Goal: Find specific page/section

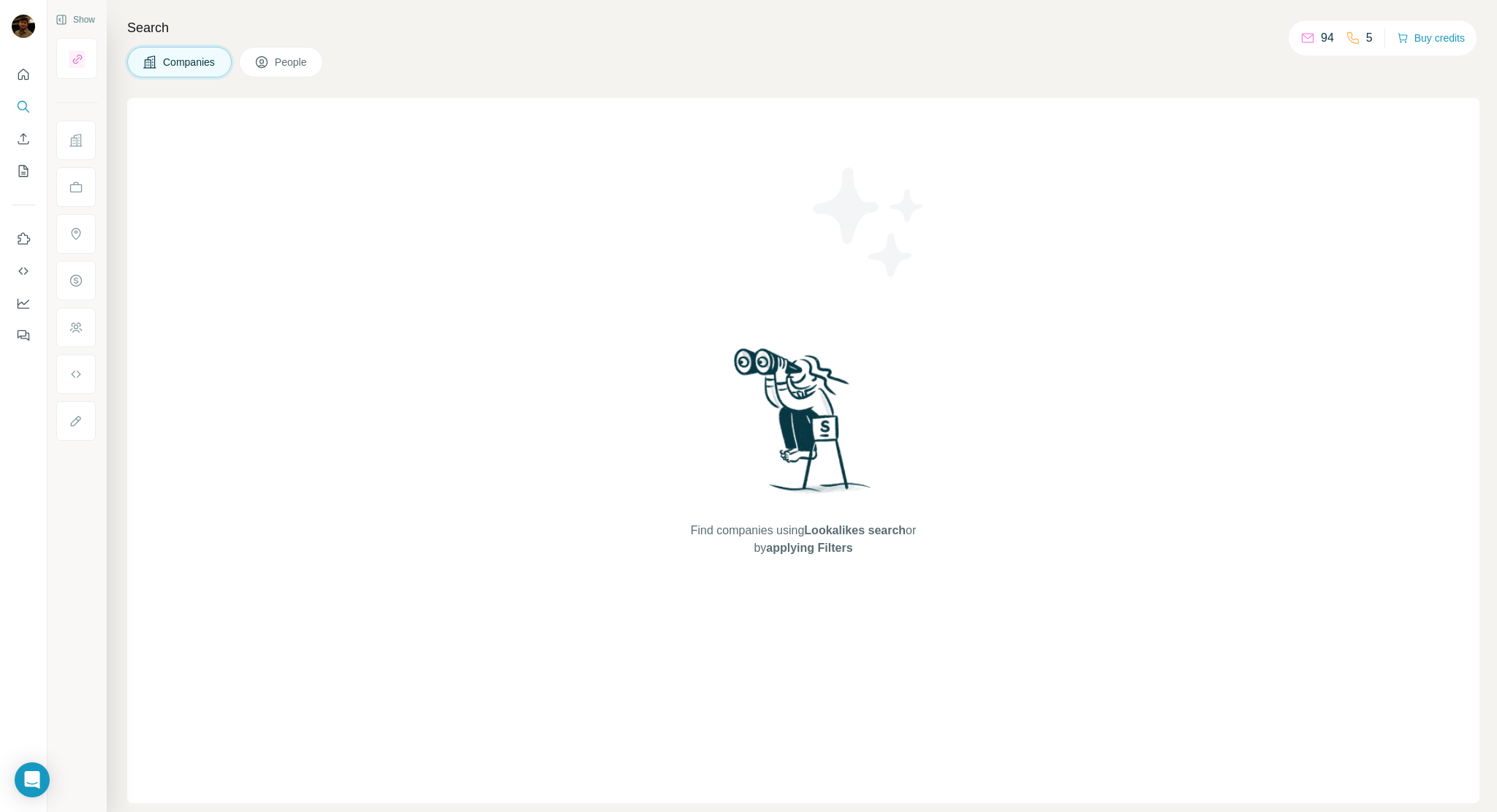
click at [366, 53] on div "Companies People" at bounding box center [803, 62] width 1352 height 31
click at [300, 62] on span "People" at bounding box center [292, 62] width 34 height 15
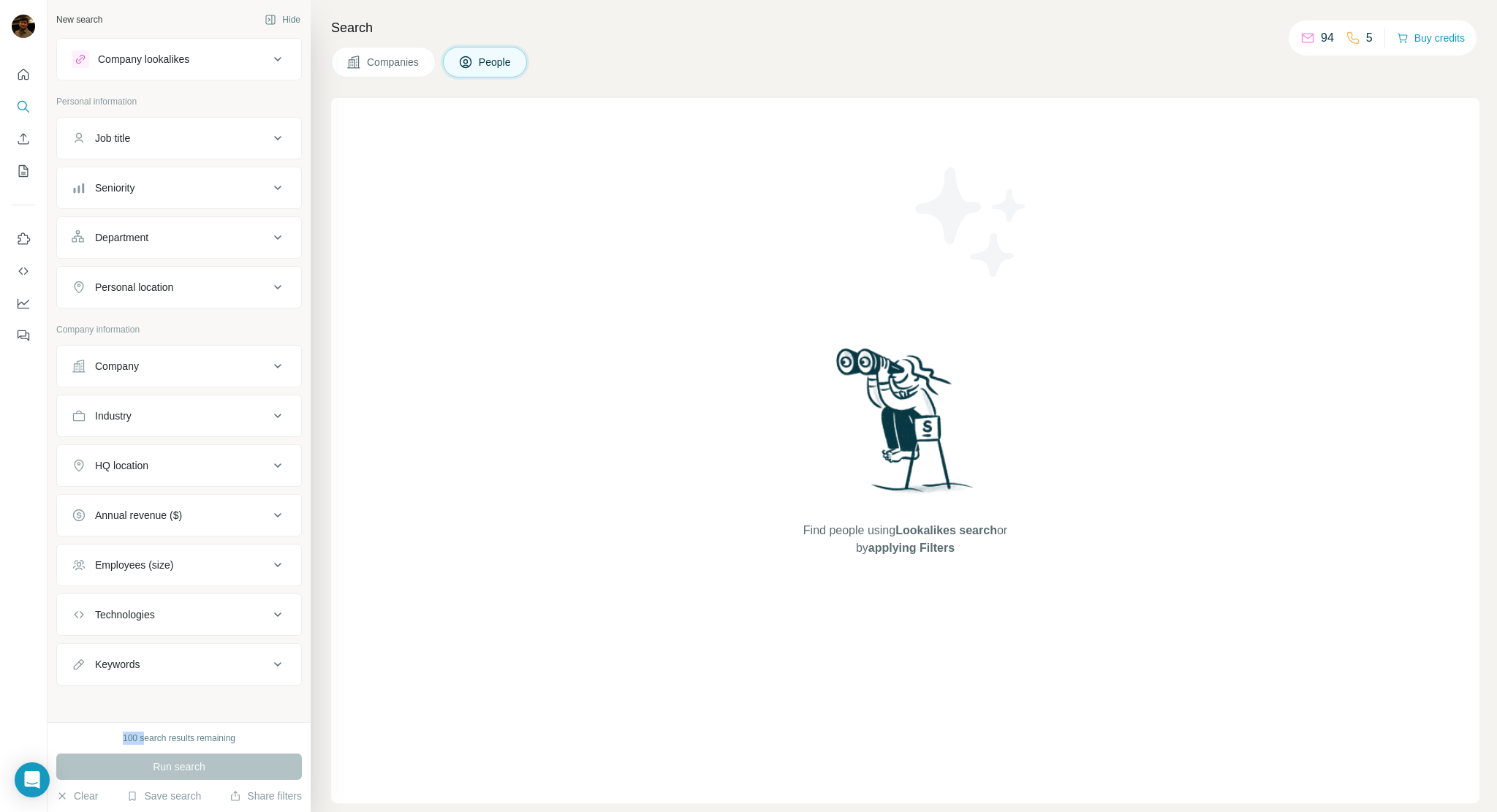
drag, startPoint x: 115, startPoint y: 737, endPoint x: 142, endPoint y: 740, distance: 27.2
click at [142, 740] on div "100 search results remaining" at bounding box center [179, 738] width 246 height 13
click at [162, 745] on div "100 search results remaining" at bounding box center [179, 738] width 113 height 13
click at [582, 58] on div "Companies People" at bounding box center [905, 62] width 1149 height 31
click at [1414, 35] on button "Buy credits" at bounding box center [1431, 38] width 68 height 21
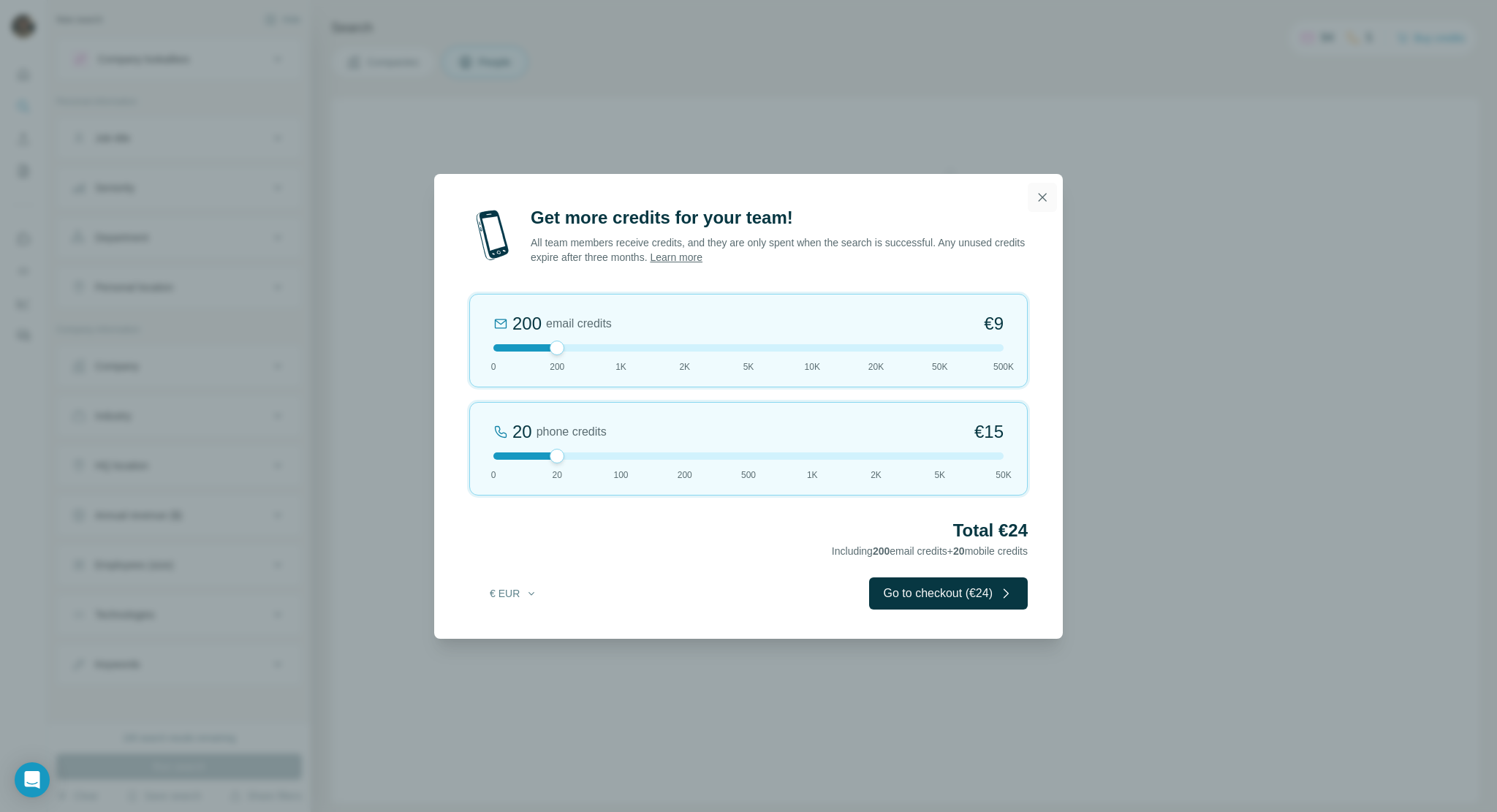
click at [1044, 201] on icon "button" at bounding box center [1042, 197] width 15 height 15
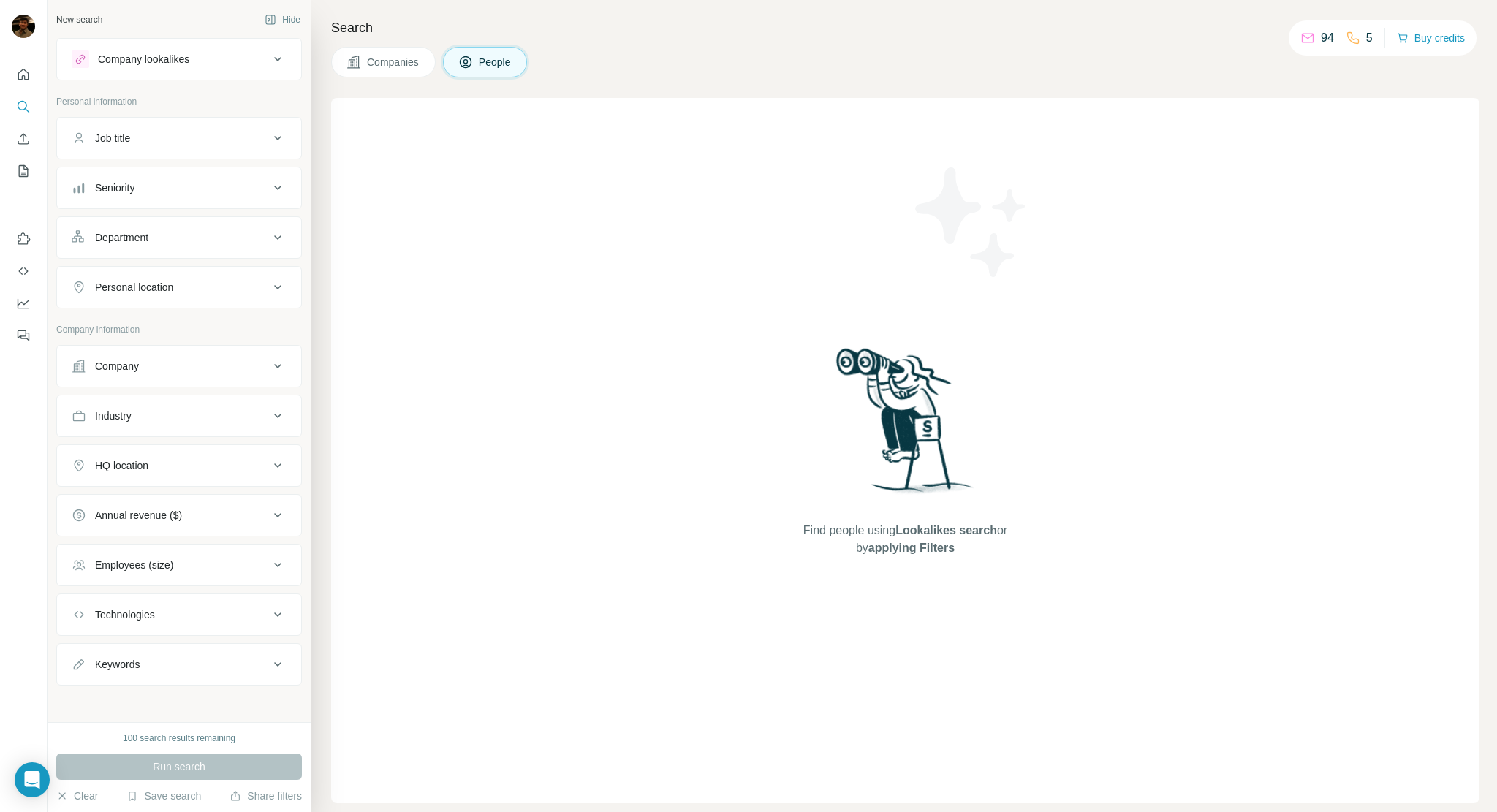
click at [982, 23] on h4 "Search" at bounding box center [905, 28] width 1149 height 21
click at [961, 14] on div "Search Companies People Find people using Lookalikes search or by applying Filt…" at bounding box center [904, 406] width 1187 height 812
click at [1122, 62] on div "Companies People" at bounding box center [905, 62] width 1149 height 31
click at [935, 29] on h4 "Search" at bounding box center [905, 28] width 1149 height 21
